Goal: Task Accomplishment & Management: Manage account settings

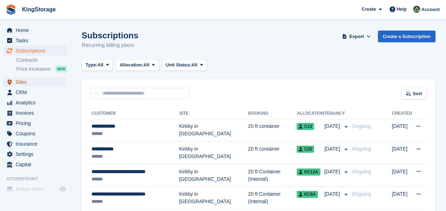
click at [30, 84] on span "Sites" at bounding box center [37, 82] width 43 height 10
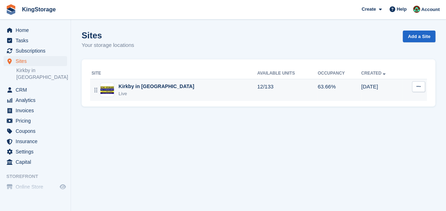
click at [125, 91] on div "Live" at bounding box center [156, 93] width 76 height 7
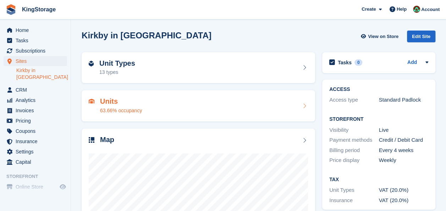
click at [123, 100] on h2 "Units" at bounding box center [121, 101] width 42 height 8
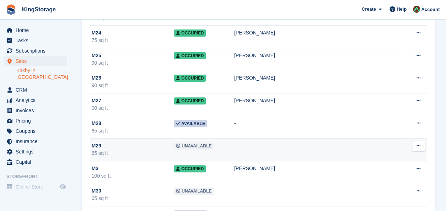
scroll to position [2735, 0]
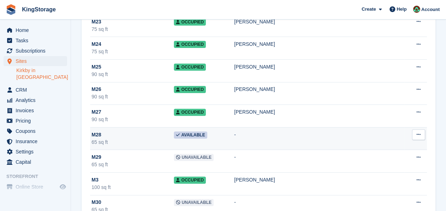
click at [418, 132] on icon at bounding box center [418, 134] width 4 height 5
click at [306, 127] on td "-" at bounding box center [319, 138] width 170 height 23
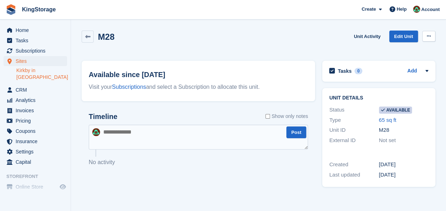
click at [429, 36] on icon at bounding box center [428, 36] width 4 height 5
click at [403, 52] on p "Make unavailable" at bounding box center [401, 49] width 62 height 9
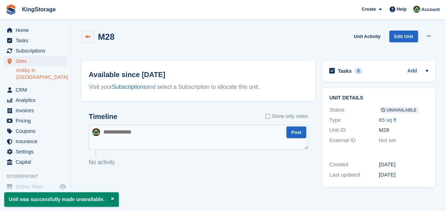
click at [87, 36] on icon at bounding box center [87, 36] width 5 height 5
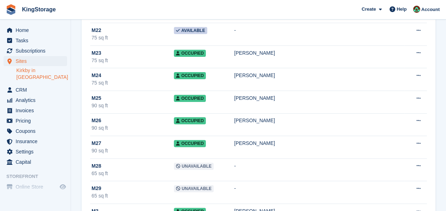
scroll to position [2694, 0]
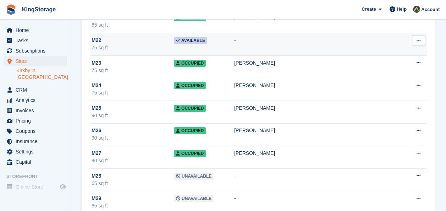
click at [418, 38] on icon at bounding box center [418, 40] width 4 height 5
click at [298, 33] on td "-" at bounding box center [319, 44] width 170 height 23
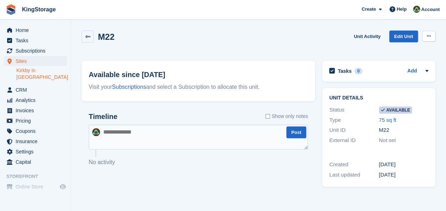
click at [427, 37] on icon at bounding box center [428, 36] width 4 height 5
click at [396, 49] on p "Make unavailable" at bounding box center [401, 49] width 62 height 9
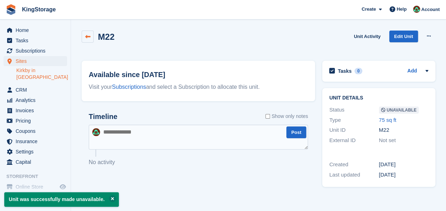
click at [85, 38] on icon at bounding box center [87, 36] width 5 height 5
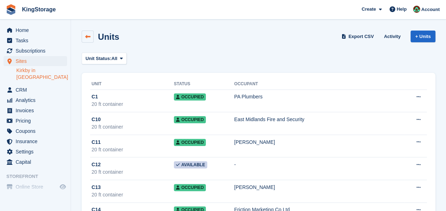
click at [87, 38] on icon at bounding box center [87, 36] width 5 height 5
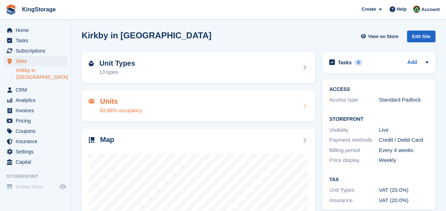
click at [125, 104] on h2 "Units" at bounding box center [121, 101] width 42 height 8
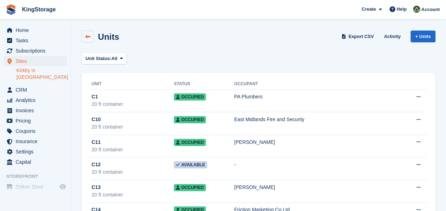
click at [89, 38] on icon at bounding box center [87, 36] width 5 height 5
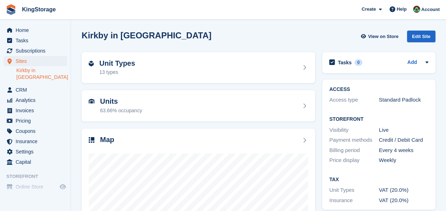
click at [114, 65] on h2 "Unit Types" at bounding box center [117, 63] width 36 height 8
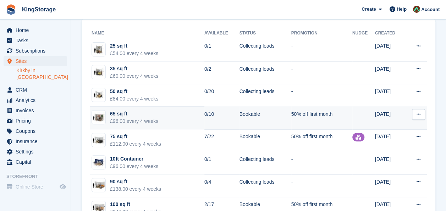
scroll to position [106, 0]
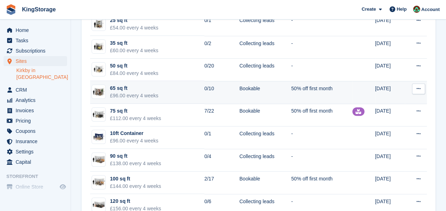
click at [152, 88] on div "65 sq ft" at bounding box center [134, 87] width 48 height 7
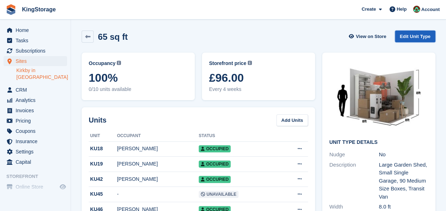
click at [410, 36] on link "Edit Unit Type" at bounding box center [415, 36] width 40 height 12
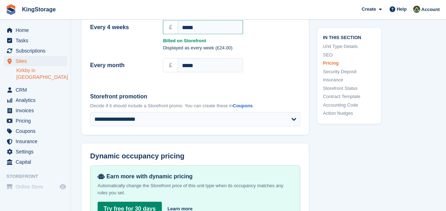
scroll to position [674, 0]
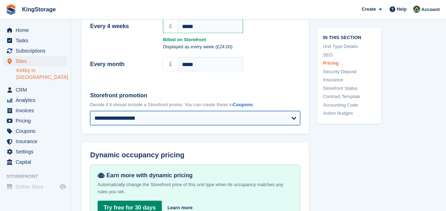
click at [293, 111] on select "**********" at bounding box center [195, 118] width 210 height 14
select select
click at [90, 111] on select "**********" at bounding box center [195, 118] width 210 height 14
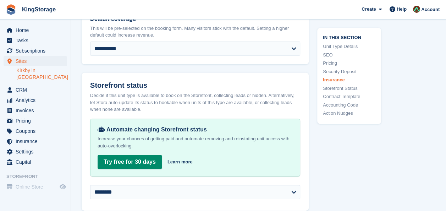
scroll to position [1134, 0]
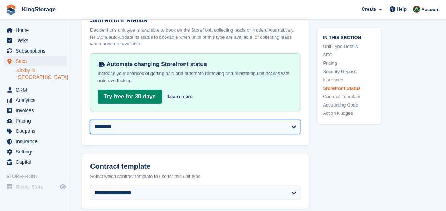
click at [223, 119] on select "**********" at bounding box center [195, 126] width 210 height 14
select select "**********"
click at [90, 119] on select "**********" at bounding box center [195, 126] width 210 height 14
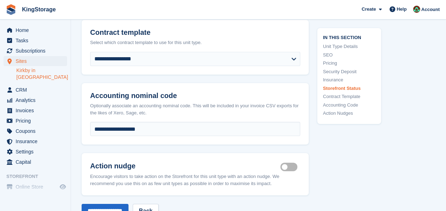
scroll to position [1383, 0]
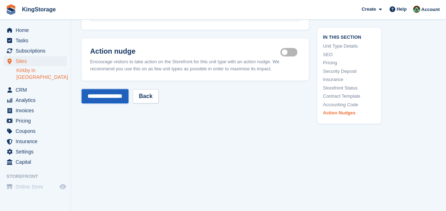
click at [123, 89] on input "**********" at bounding box center [105, 96] width 47 height 14
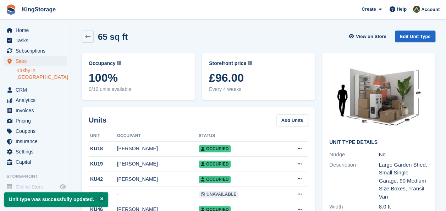
drag, startPoint x: 88, startPoint y: 38, endPoint x: 103, endPoint y: 44, distance: 16.5
click at [88, 38] on icon at bounding box center [87, 36] width 5 height 5
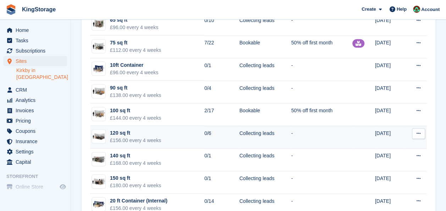
scroll to position [177, 0]
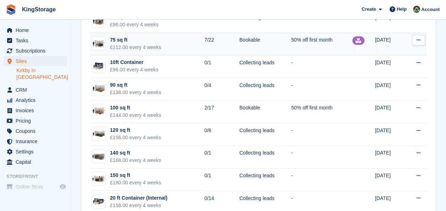
click at [135, 37] on div "75 sq ft" at bounding box center [135, 39] width 51 height 7
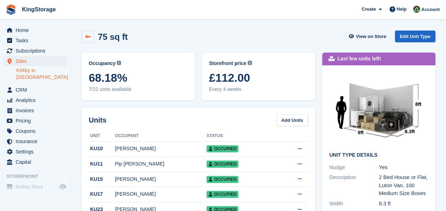
drag, startPoint x: 89, startPoint y: 37, endPoint x: 92, endPoint y: 36, distance: 3.6
click at [89, 37] on icon at bounding box center [87, 36] width 5 height 5
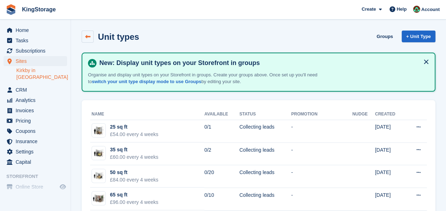
click at [93, 37] on link at bounding box center [88, 36] width 12 height 12
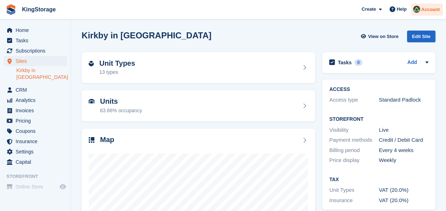
click at [434, 11] on span "Account" at bounding box center [430, 9] width 18 height 7
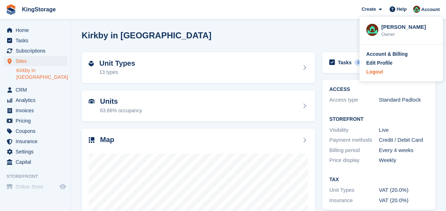
click at [376, 72] on div "Logout" at bounding box center [374, 71] width 17 height 7
